Goal: Task Accomplishment & Management: Use online tool/utility

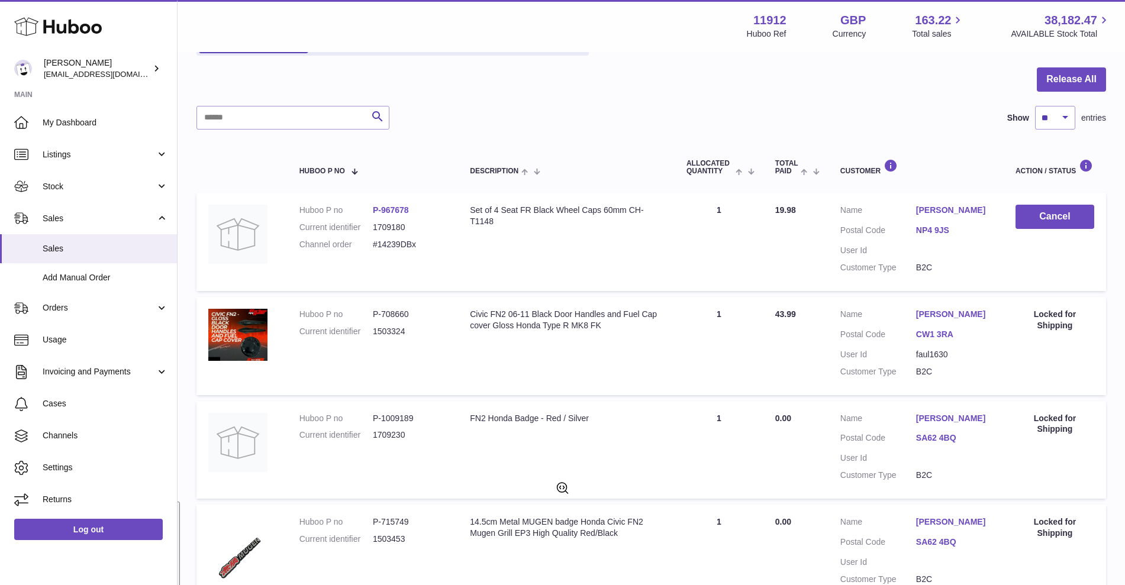
scroll to position [105, 0]
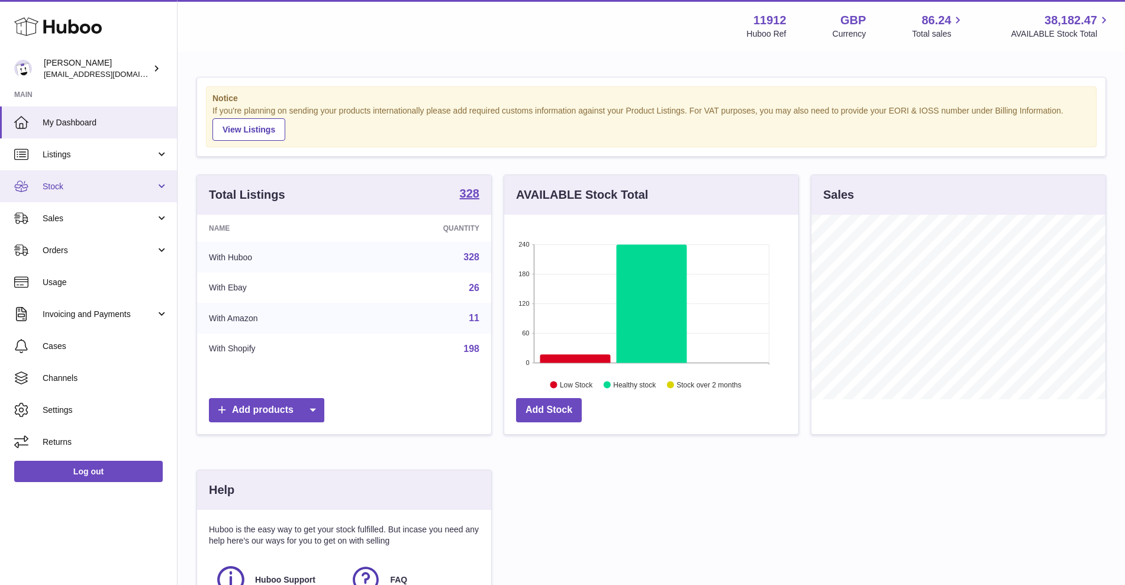
click at [89, 192] on link "Stock" at bounding box center [88, 186] width 177 height 32
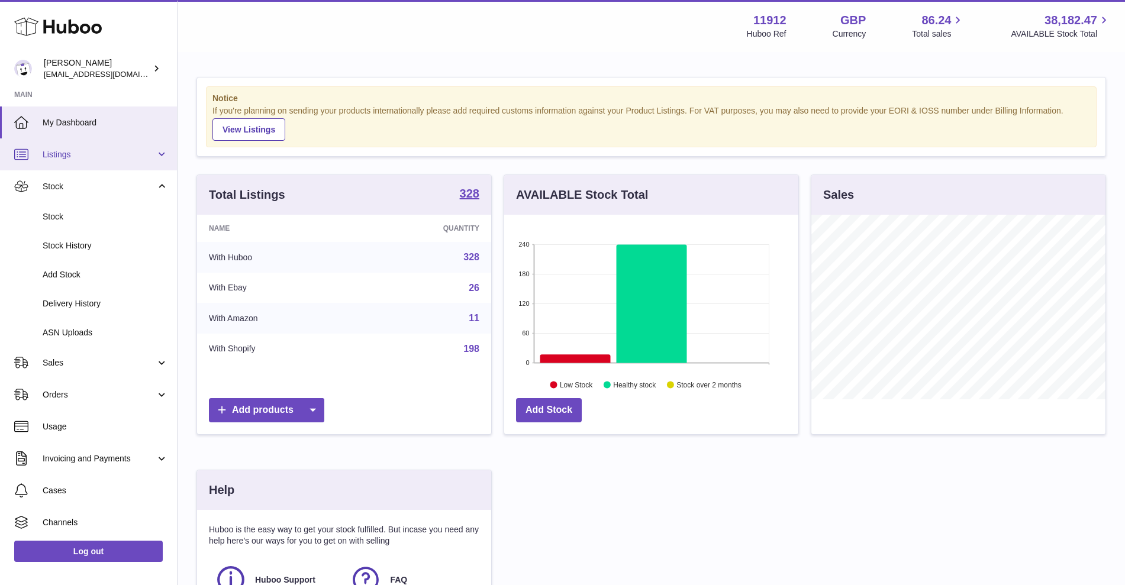
click at [100, 166] on link "Listings" at bounding box center [88, 155] width 177 height 32
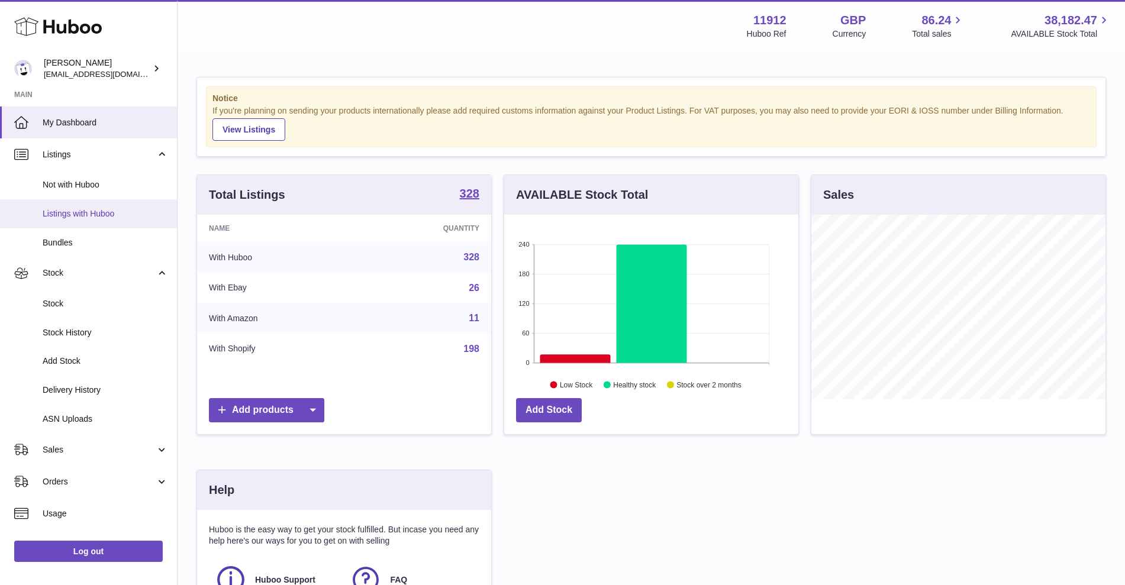
click at [71, 212] on span "Listings with Huboo" at bounding box center [105, 213] width 125 height 11
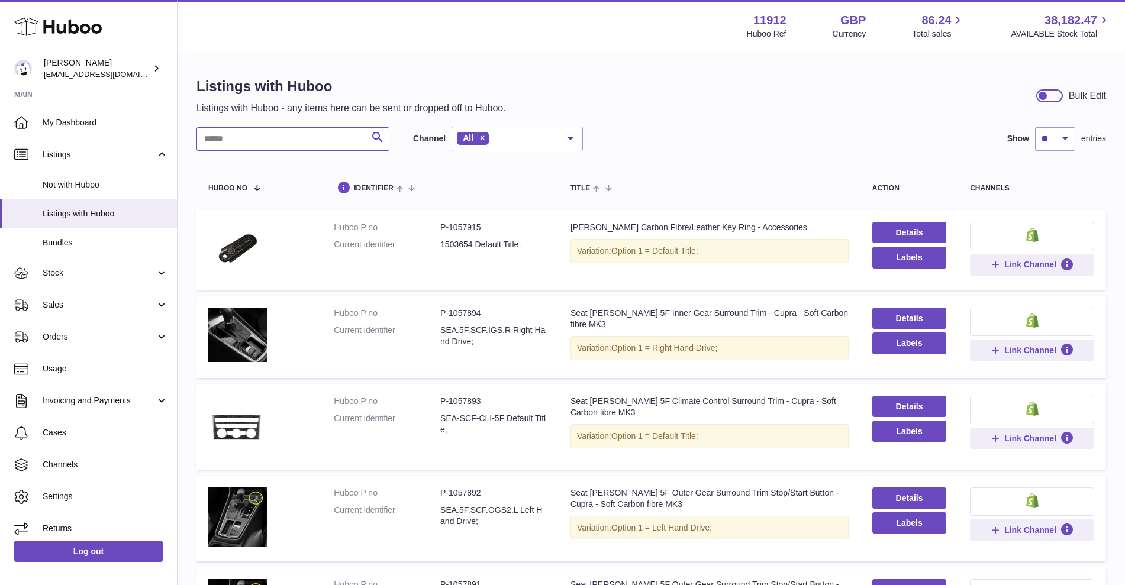
click at [233, 143] on input "text" at bounding box center [293, 139] width 193 height 24
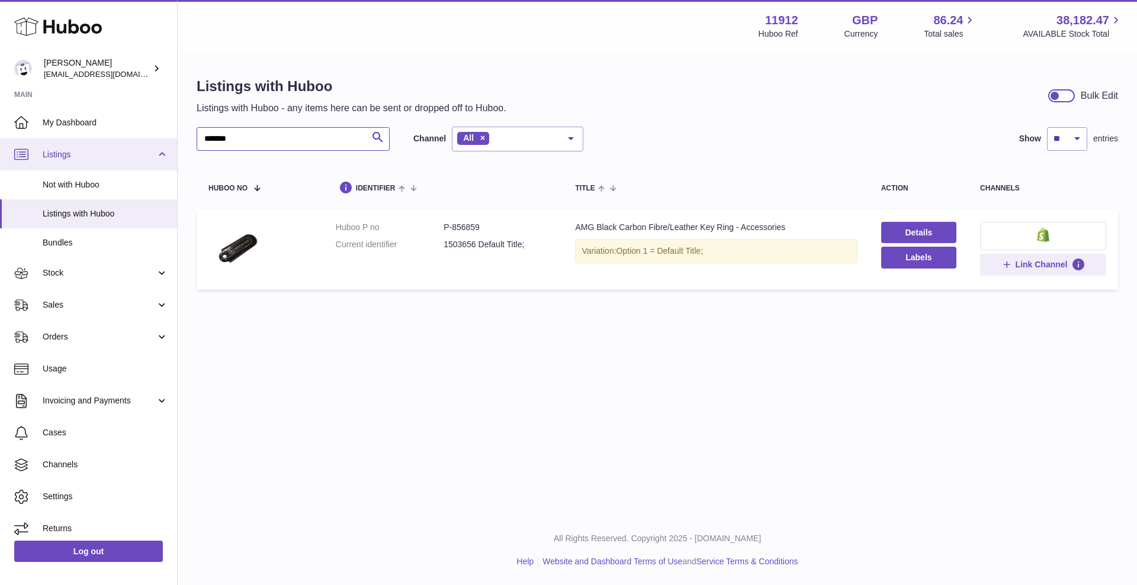
drag, startPoint x: 242, startPoint y: 135, endPoint x: 165, endPoint y: 138, distance: 76.4
click at [165, 138] on div "Huboo Zahoor Azam info@carbonmyride.com Main My Dashboard Listings Not with Hub…" at bounding box center [568, 292] width 1137 height 585
type input "***"
